Goal: Transaction & Acquisition: Purchase product/service

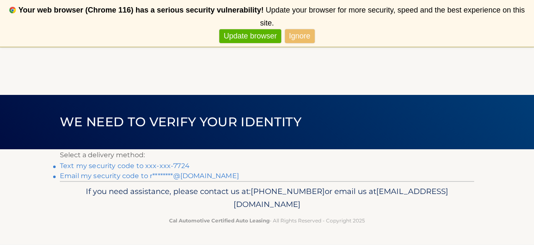
click at [172, 166] on link "Text my security code to xxx-xxx-7724" at bounding box center [125, 166] width 130 height 8
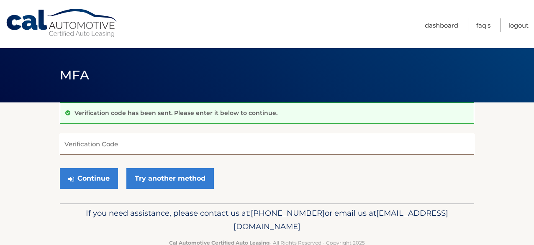
click at [95, 144] on input "Verification Code" at bounding box center [267, 144] width 414 height 21
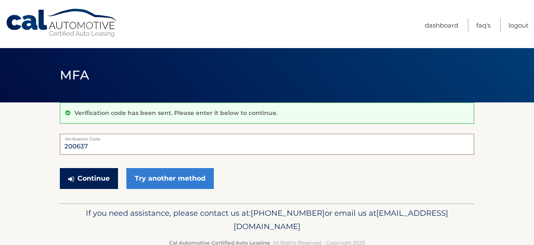
type input "200637"
click at [80, 178] on button "Continue" at bounding box center [89, 178] width 58 height 21
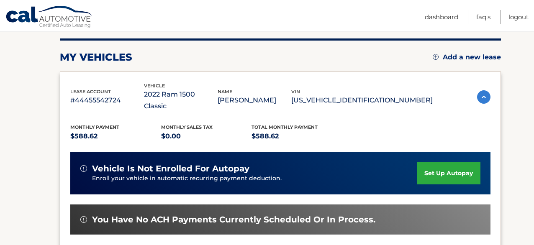
scroll to position [219, 0]
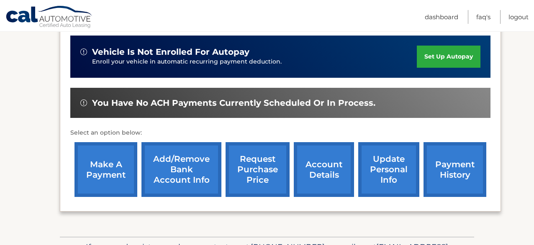
click at [86, 153] on link "make a payment" at bounding box center [106, 169] width 63 height 55
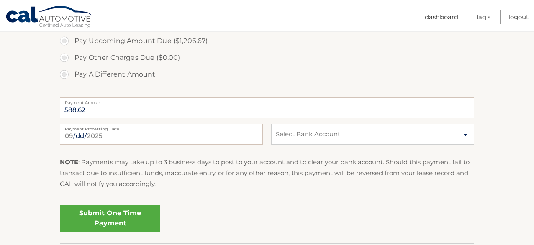
scroll to position [389, 0]
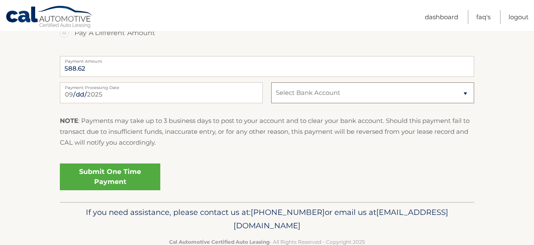
click at [304, 99] on select "Select Bank Account Checking FLAGSTAR BANK, NA *****2818 Checking TD BANK NA **…" at bounding box center [372, 92] width 203 height 21
select select "MzQzZWNjYjYtNTE2OC00OTkxLTg0OTgtNTc3NmJkNGY0ZDIz"
click at [107, 177] on link "Submit One Time Payment" at bounding box center [110, 177] width 100 height 27
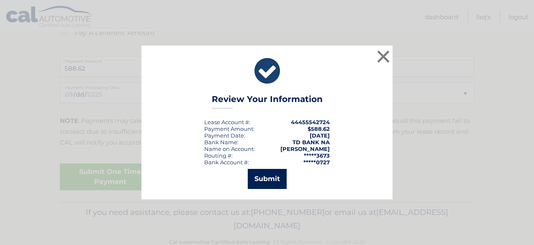
click at [280, 177] on button "Submit" at bounding box center [267, 179] width 39 height 20
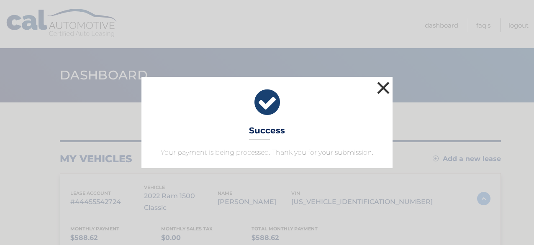
click at [388, 89] on button "×" at bounding box center [383, 88] width 17 height 17
